Goal: Information Seeking & Learning: Find specific fact

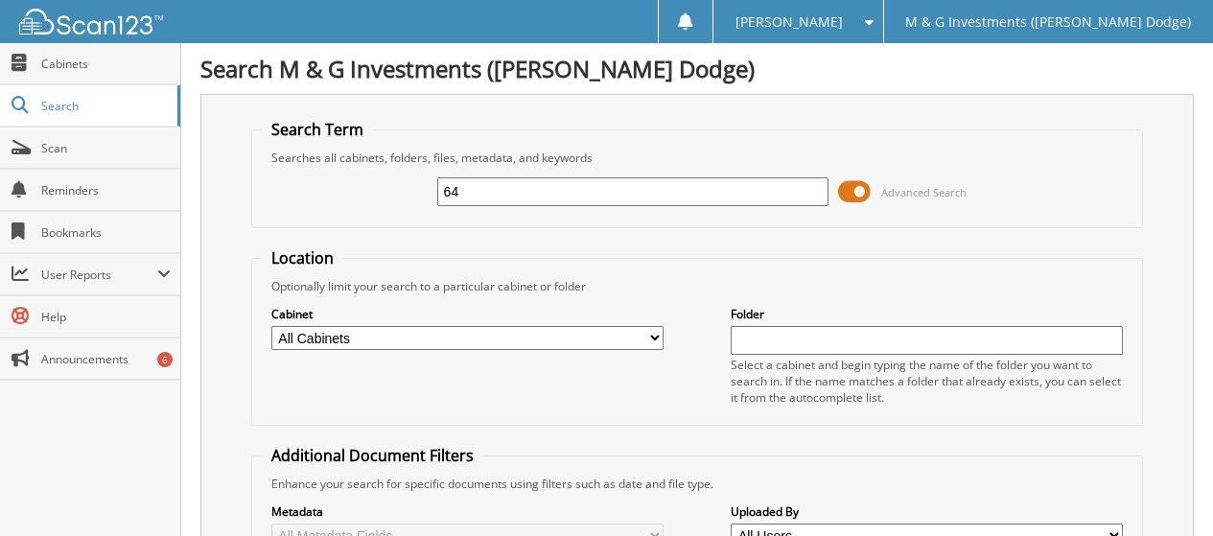
type input "6"
type input "547891"
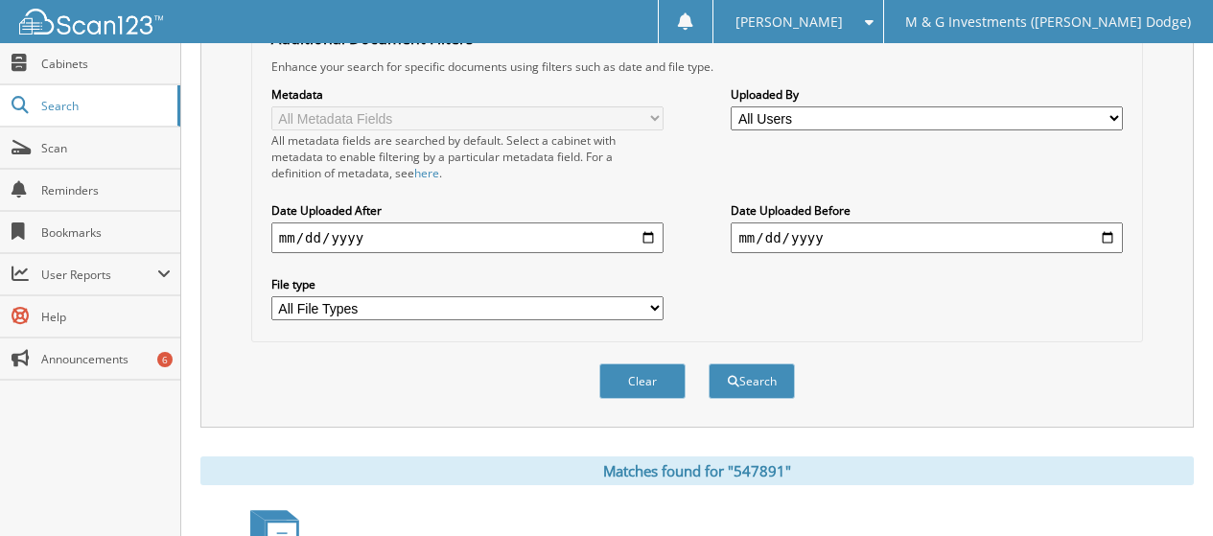
scroll to position [575, 0]
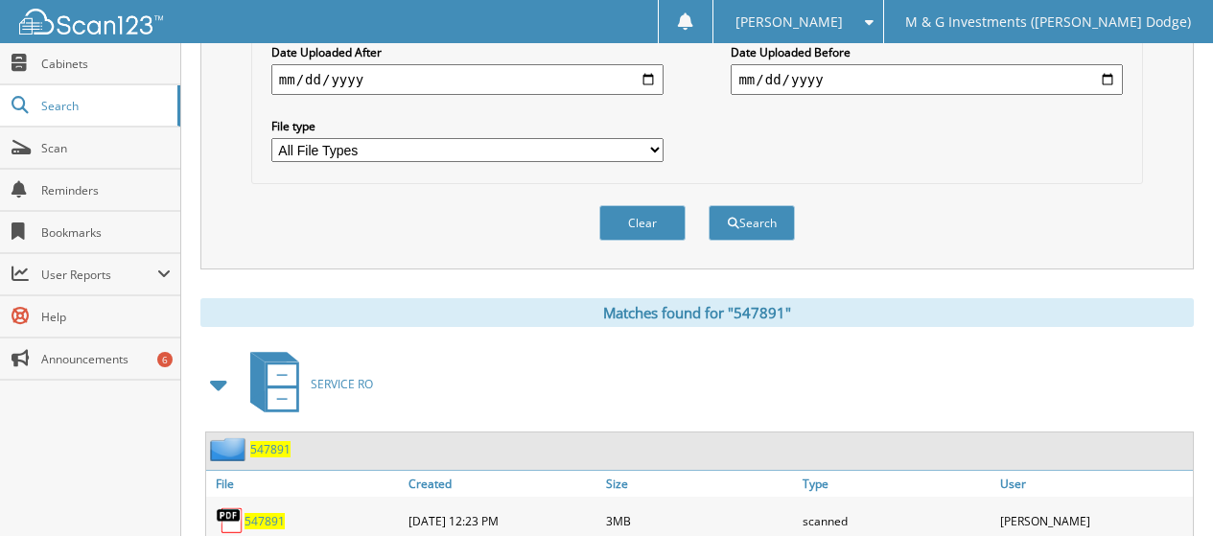
click at [257, 444] on span "547891" at bounding box center [270, 449] width 40 height 16
